Goal: Find specific page/section: Find specific page/section

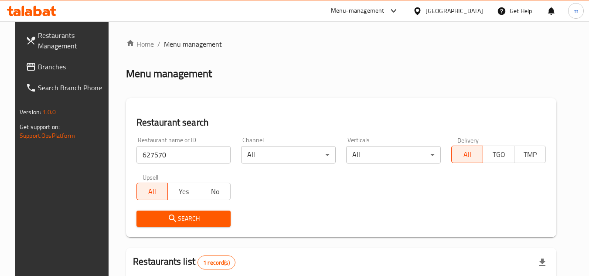
scroll to position [113, 0]
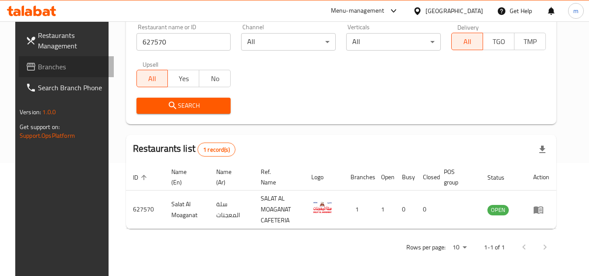
click at [39, 64] on span "Branches" at bounding box center [72, 66] width 69 height 10
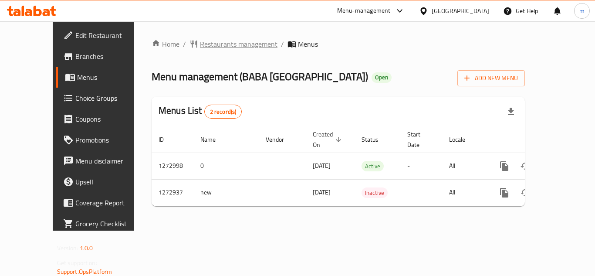
click at [219, 44] on span "Restaurants management" at bounding box center [239, 44] width 78 height 10
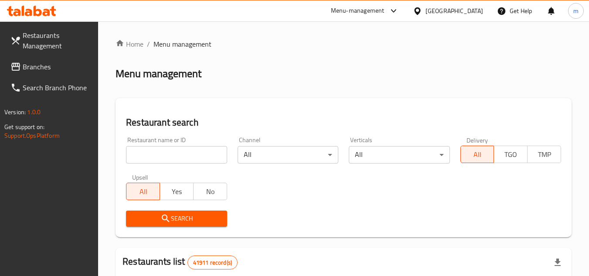
click at [162, 156] on input "search" at bounding box center [176, 154] width 101 height 17
paste input "690456"
type input "690456"
click at [147, 212] on button "Search" at bounding box center [176, 218] width 101 height 16
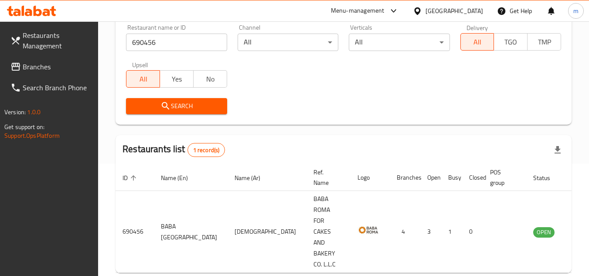
scroll to position [113, 0]
click at [57, 64] on span "Branches" at bounding box center [57, 66] width 69 height 10
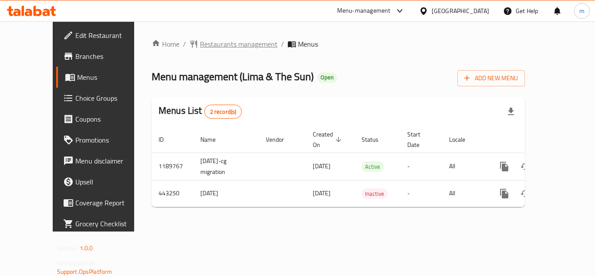
click at [213, 42] on span "Restaurants management" at bounding box center [239, 44] width 78 height 10
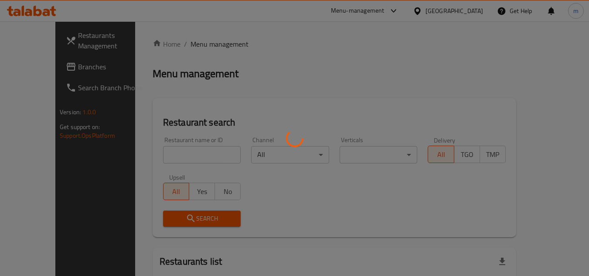
click at [169, 156] on div at bounding box center [294, 138] width 589 height 276
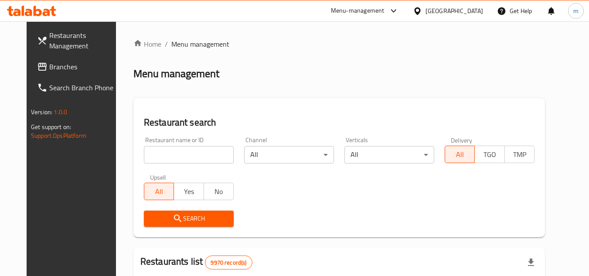
click at [175, 153] on input "search" at bounding box center [189, 154] width 90 height 17
paste input "632958"
type input "632958"
click at [173, 216] on icon "submit" at bounding box center [178, 218] width 10 height 10
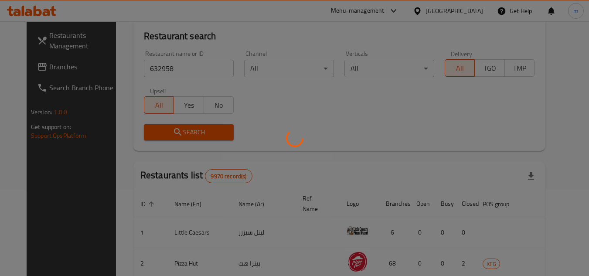
scroll to position [87, 0]
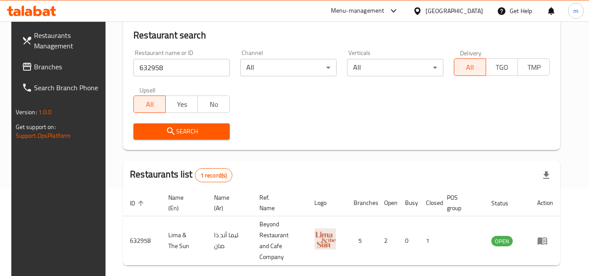
click at [479, 9] on div "Kuwait" at bounding box center [454, 11] width 58 height 10
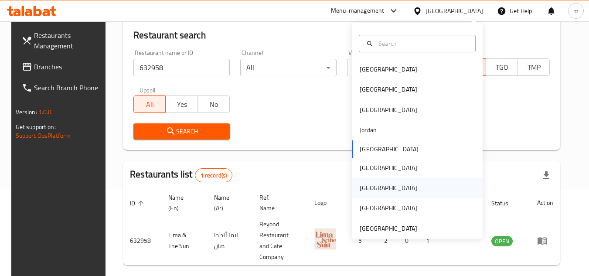
click at [375, 187] on div "[GEOGRAPHIC_DATA]" at bounding box center [417, 188] width 131 height 20
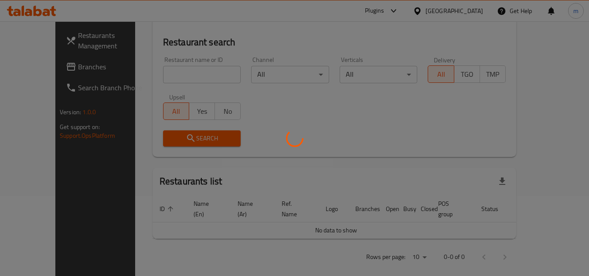
scroll to position [87, 0]
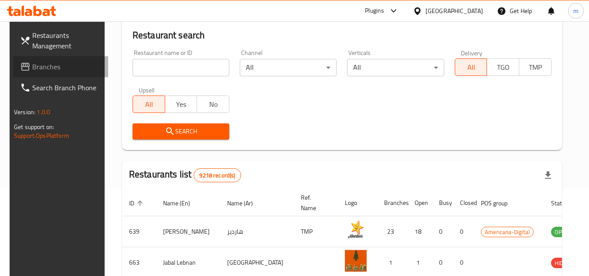
click at [85, 63] on span "Branches" at bounding box center [66, 66] width 69 height 10
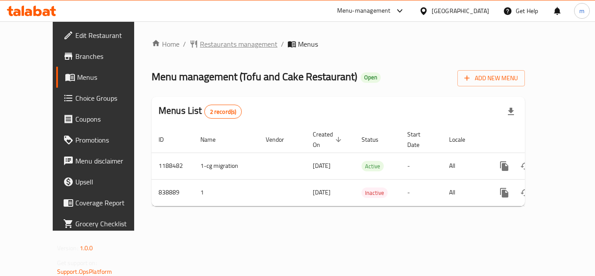
click at [204, 47] on span "Restaurants management" at bounding box center [239, 44] width 78 height 10
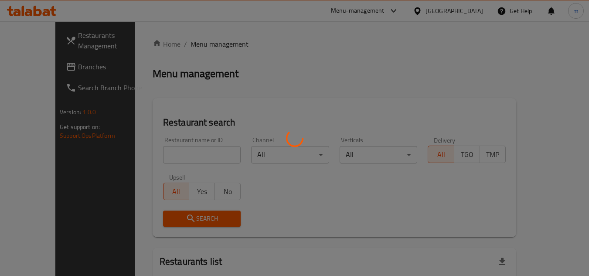
click at [194, 156] on div at bounding box center [294, 138] width 589 height 276
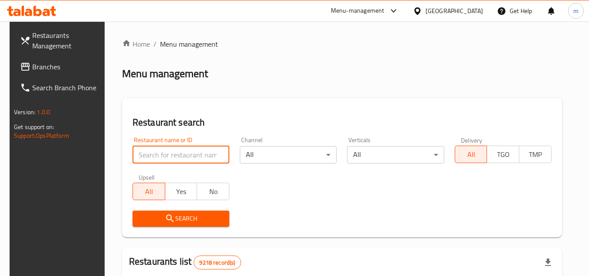
click at [194, 156] on input "search" at bounding box center [180, 154] width 97 height 17
paste input "656019"
type input "656019"
click at [177, 223] on span "Search" at bounding box center [180, 218] width 83 height 11
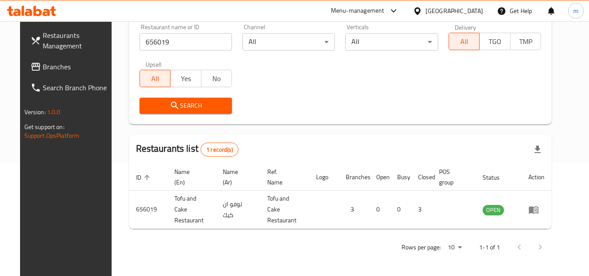
scroll to position [105, 0]
